Goal: Information Seeking & Learning: Learn about a topic

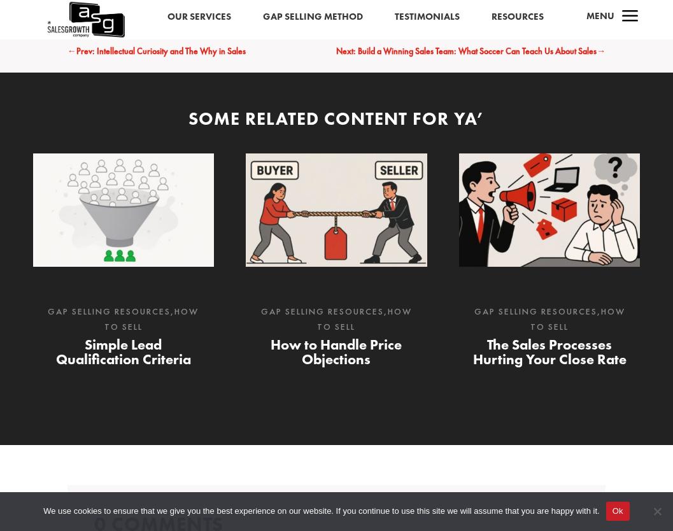
scroll to position [4045, 0]
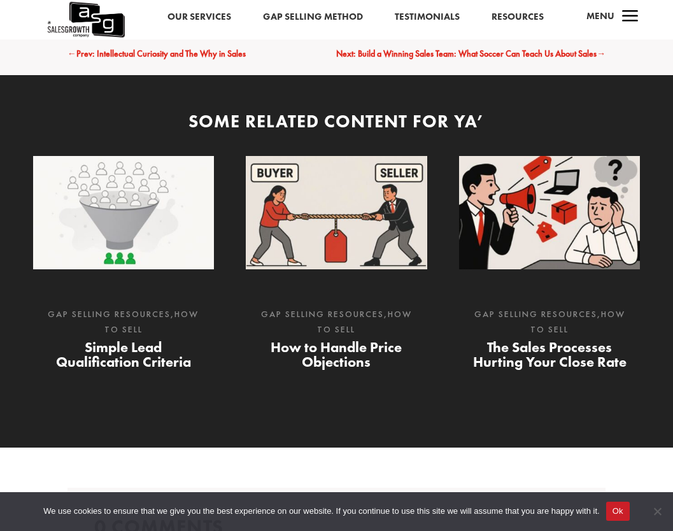
click at [112, 307] on p "Gap Selling Resources , How to Sell" at bounding box center [123, 322] width 155 height 31
click at [118, 338] on link "Simple Lead Qualification Criteria" at bounding box center [123, 354] width 135 height 32
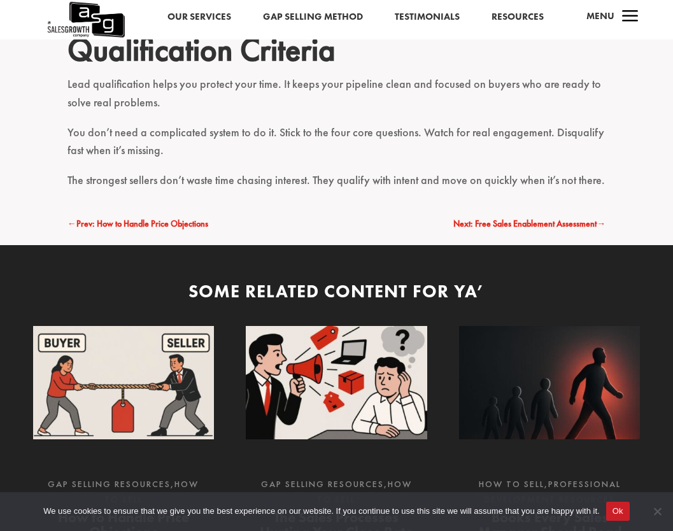
scroll to position [2305, 0]
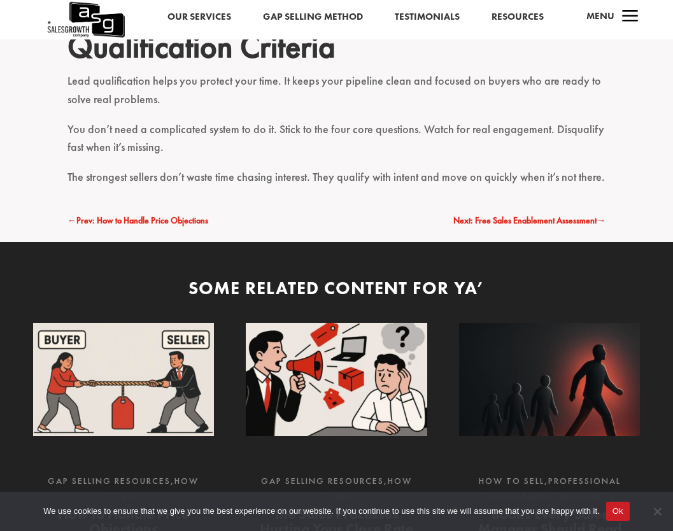
click at [158, 215] on span "Prev: How to Handle Price Objections" at bounding box center [142, 220] width 132 height 11
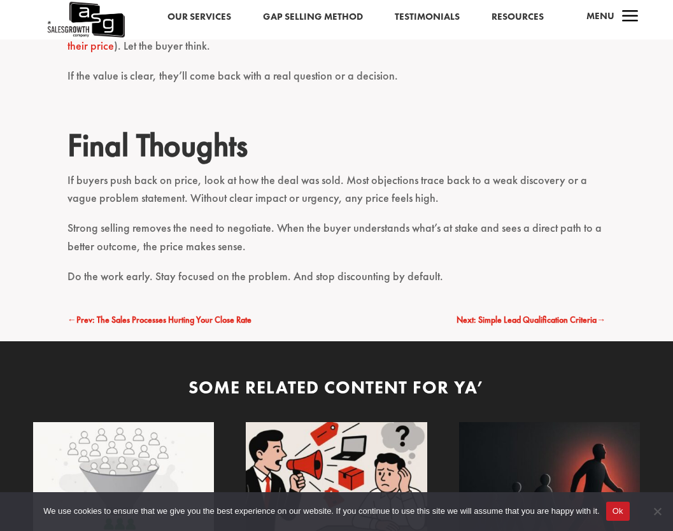
scroll to position [2680, 0]
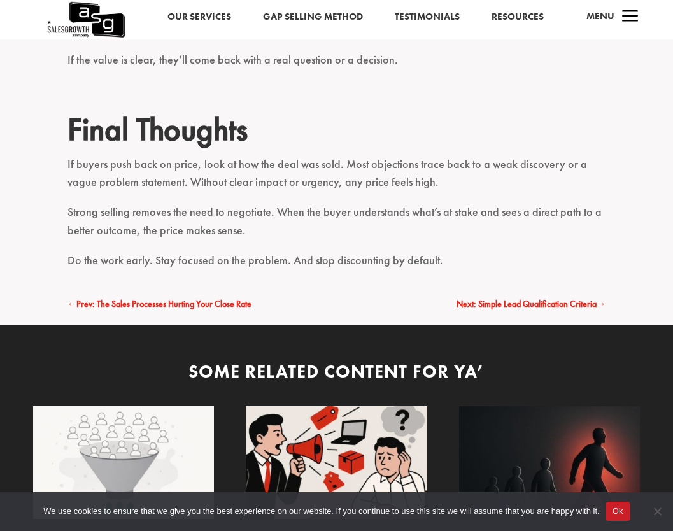
click at [224, 302] on span "Prev: The Sales Processes Hurting Your Close Rate" at bounding box center [163, 303] width 175 height 11
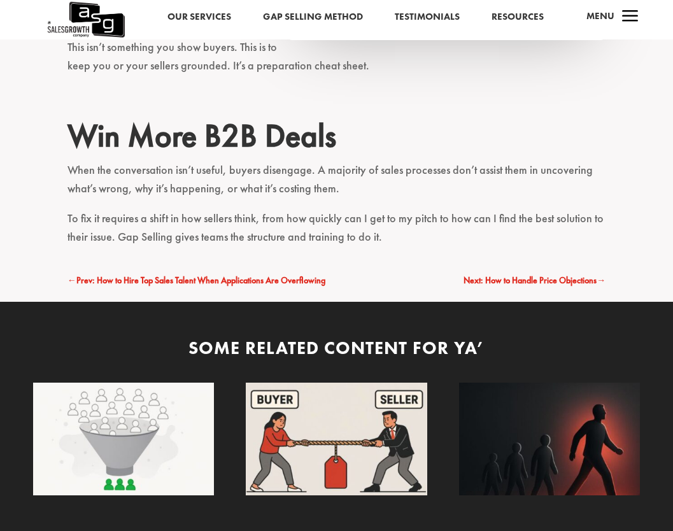
scroll to position [1622, 0]
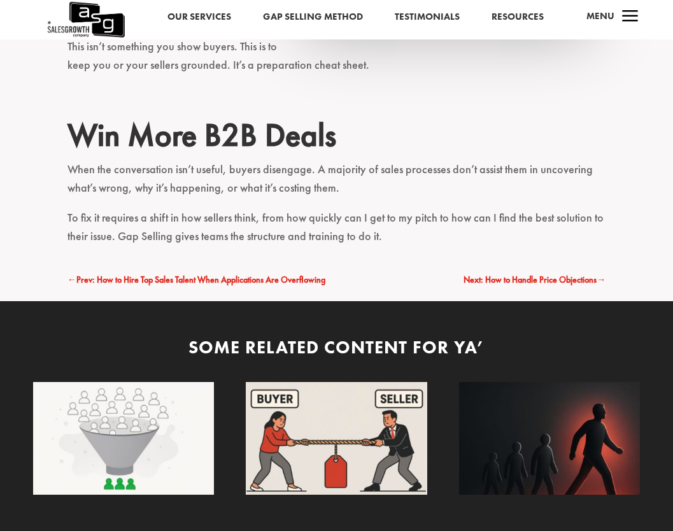
click at [418, 280] on div "← Prev: How to Hire Top Sales Talent When Applications Are Overflowing Next: Ho…" at bounding box center [337, 280] width 539 height 15
click at [515, 283] on span "Next: How to Handle Price Objections" at bounding box center [530, 279] width 133 height 11
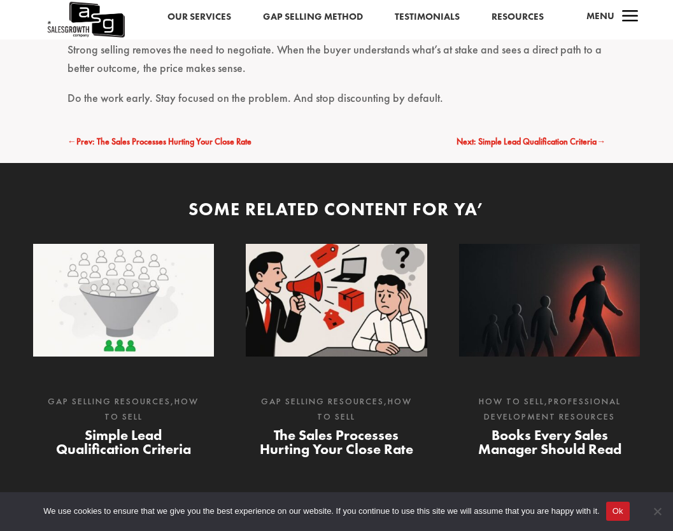
scroll to position [2604, 0]
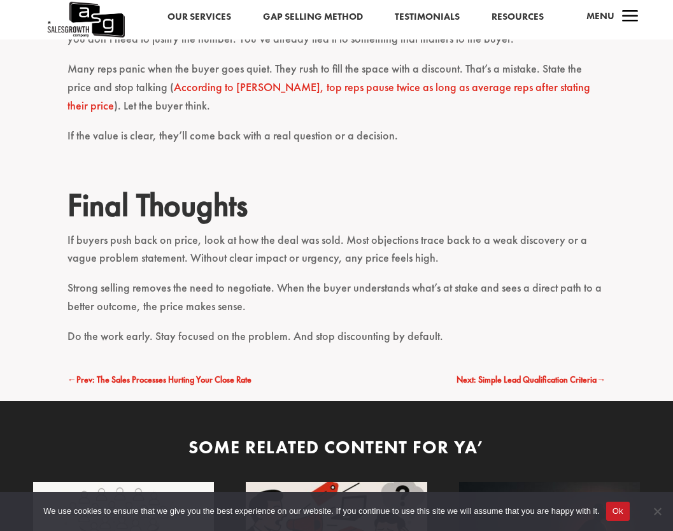
click at [523, 382] on span "Next: Simple Lead Qualification Criteria" at bounding box center [527, 379] width 140 height 11
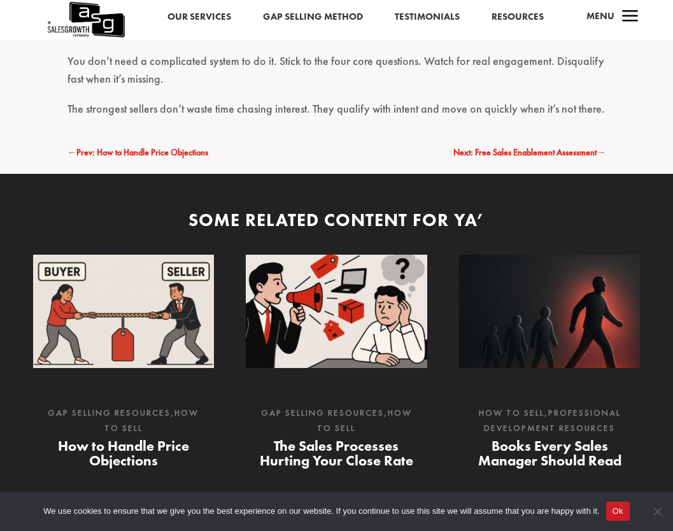
scroll to position [2251, 0]
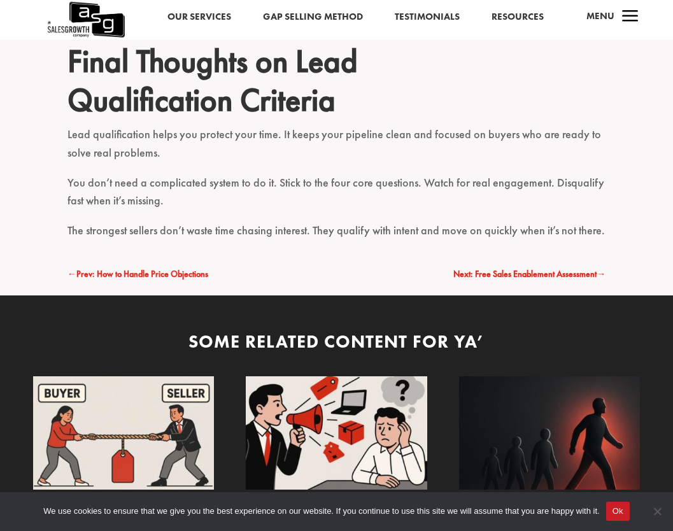
click at [542, 268] on span "Next: Free Sales Enablement Assessment" at bounding box center [525, 273] width 143 height 11
